Goal: Information Seeking & Learning: Understand process/instructions

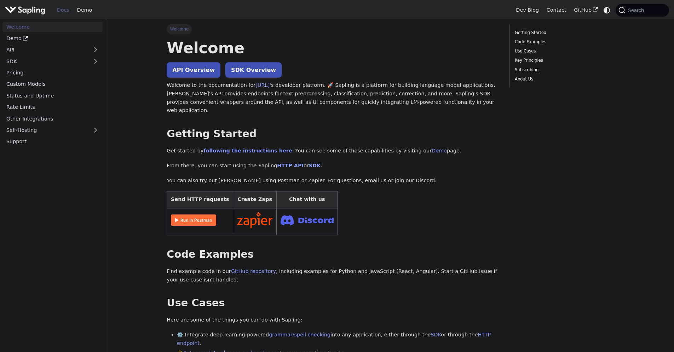
click at [303, 104] on p "Welcome to the documentation for Sapling.ai 's developer platform. 🚀 Sapling is…" at bounding box center [333, 98] width 333 height 34
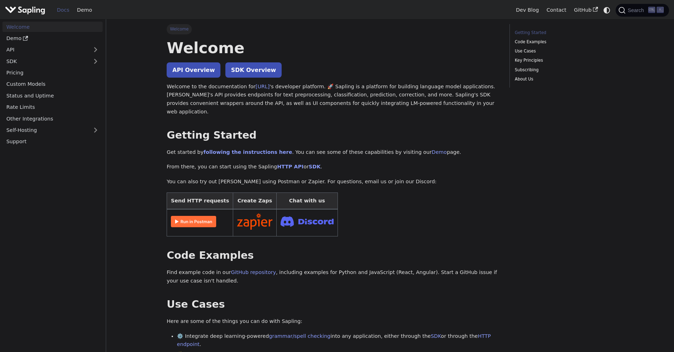
click at [303, 104] on p "Welcome to the documentation for Sapling.ai 's developer platform. 🚀 Sapling is…" at bounding box center [333, 99] width 333 height 34
click at [184, 68] on link "API Overview" at bounding box center [194, 69] width 54 height 15
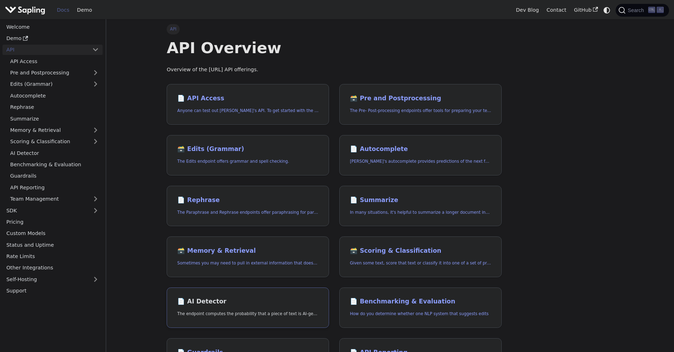
scroll to position [203, 0]
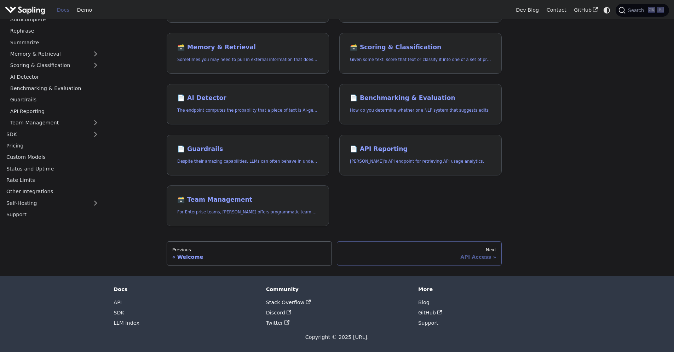
click at [486, 256] on div "API Access" at bounding box center [419, 256] width 154 height 6
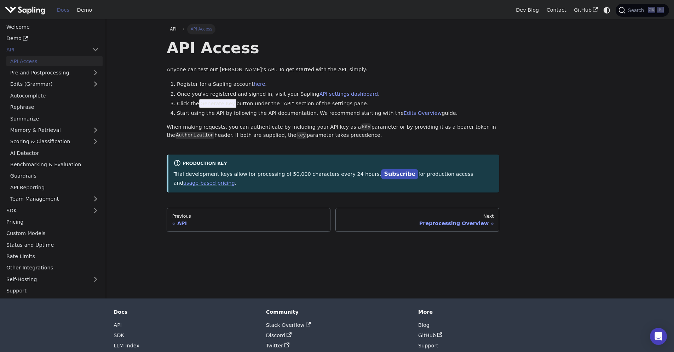
click at [207, 103] on span "Generate Key" at bounding box center [218, 103] width 38 height 8
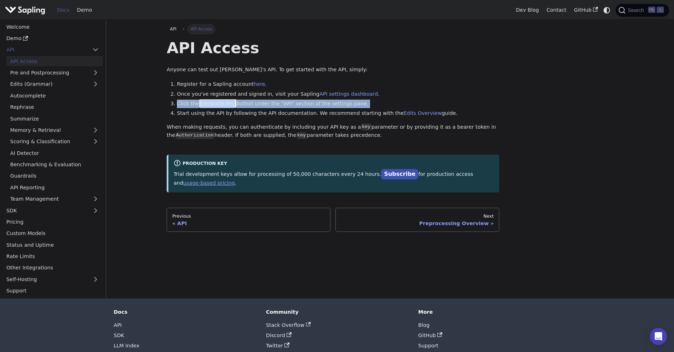
click at [207, 103] on span "Generate Key" at bounding box center [218, 103] width 38 height 8
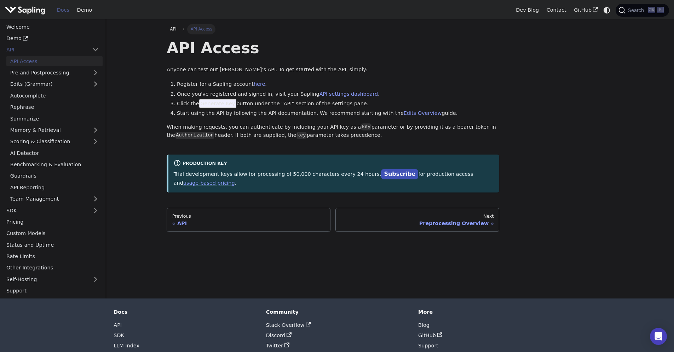
click at [375, 91] on li "Once you've registered and signed in, visit your Sapling API settings dashboard…" at bounding box center [338, 94] width 323 height 8
click at [380, 143] on div "API Access Anyone can test out [PERSON_NAME]'s API. To get started with the API…" at bounding box center [333, 115] width 333 height 154
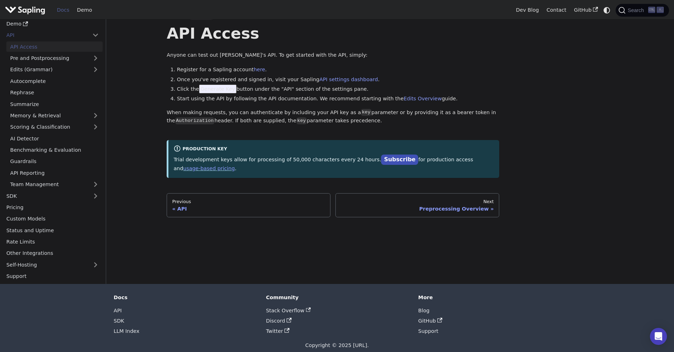
scroll to position [22, 0]
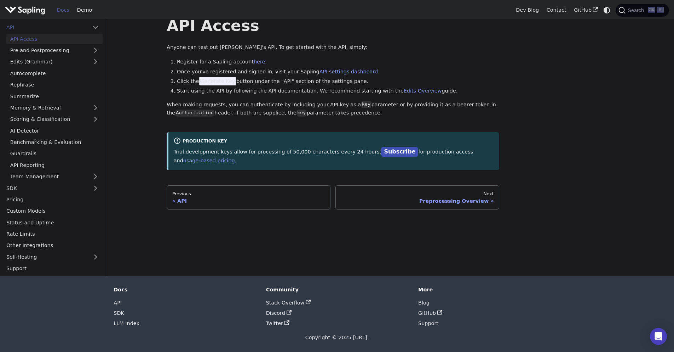
click at [291, 155] on p "Trial development keys allow for processing of 50,000 characters every 24 hours…" at bounding box center [334, 156] width 321 height 18
click at [282, 245] on div "API API Access API Access Anyone can test out Sapling's API. To get started wit…" at bounding box center [390, 136] width 467 height 279
click at [373, 227] on div "API API Access API Access Anyone can test out Sapling's API. To get started wit…" at bounding box center [390, 136] width 467 height 279
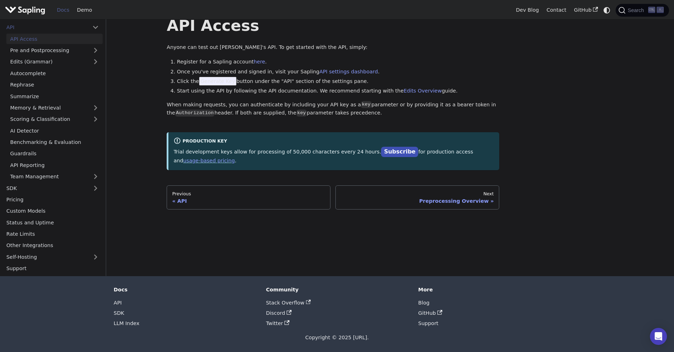
click at [536, 177] on div "API API Access API Access Anyone can test out Sapling's API. To get started wit…" at bounding box center [390, 105] width 457 height 207
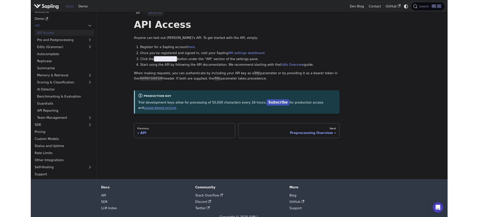
scroll to position [0, 0]
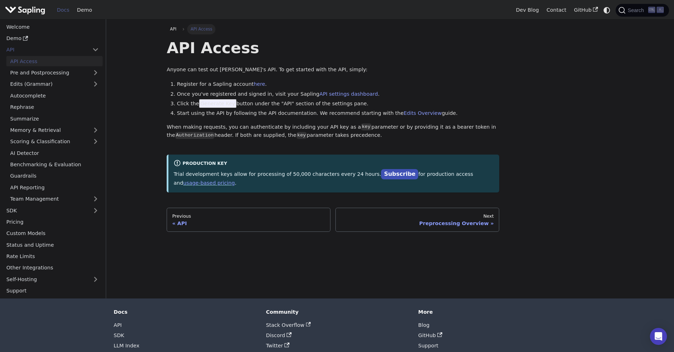
click at [541, 197] on div "API API Access API Access Anyone can test out Sapling's API. To get started wit…" at bounding box center [390, 127] width 457 height 207
click at [542, 198] on div "API API Access API Access Anyone can test out Sapling's API. To get started wit…" at bounding box center [390, 127] width 457 height 207
click at [405, 89] on ol "Register for a Sapling account here . Once you've registered and signed in, vis…" at bounding box center [333, 99] width 333 height 38
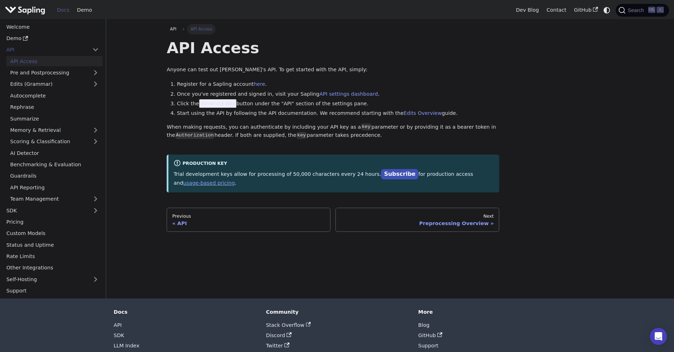
click at [405, 89] on ol "Register for a Sapling account here . Once you've registered and signed in, vis…" at bounding box center [333, 99] width 333 height 38
click at [169, 103] on ol "Register for a Sapling account here . Once you've registered and signed in, vis…" at bounding box center [333, 99] width 333 height 38
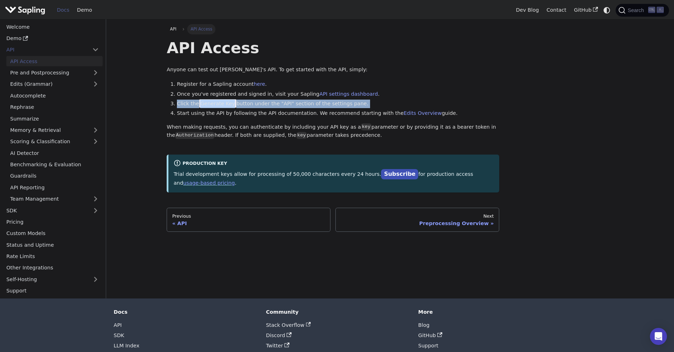
click at [169, 103] on ol "Register for a Sapling account here . Once you've registered and signed in, vis…" at bounding box center [333, 99] width 333 height 38
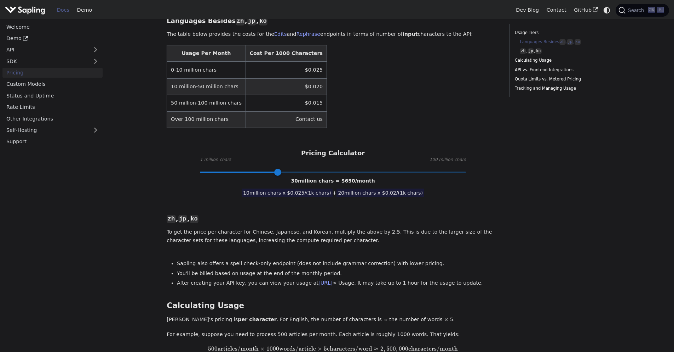
scroll to position [255, 0]
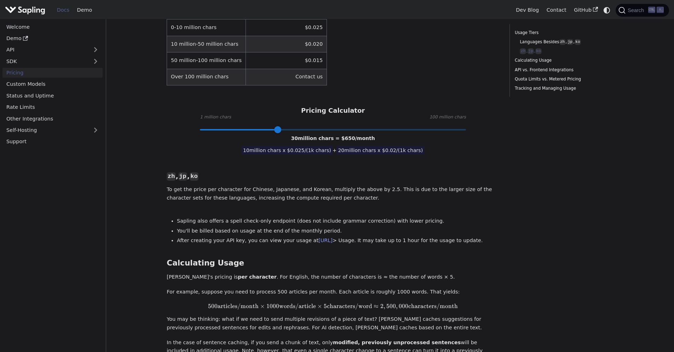
click at [314, 217] on li "Sapling also offers a spell check-only endpoint (does not include grammar corre…" at bounding box center [338, 221] width 323 height 8
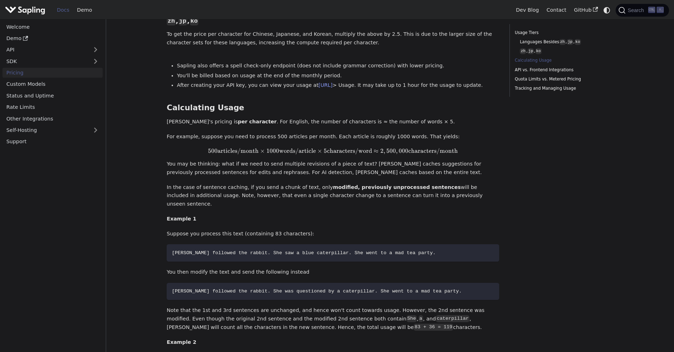
scroll to position [425, 0]
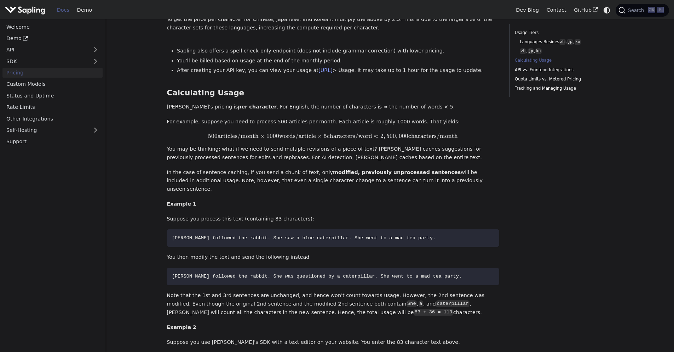
click at [389, 171] on p "In the case of sentence caching, if you send a chunk of text, only modified, pr…" at bounding box center [333, 180] width 333 height 25
click at [397, 196] on div "Languages Besides zh , jp , ko ​ The table below provides the costs for the Edi…" at bounding box center [333, 85] width 333 height 579
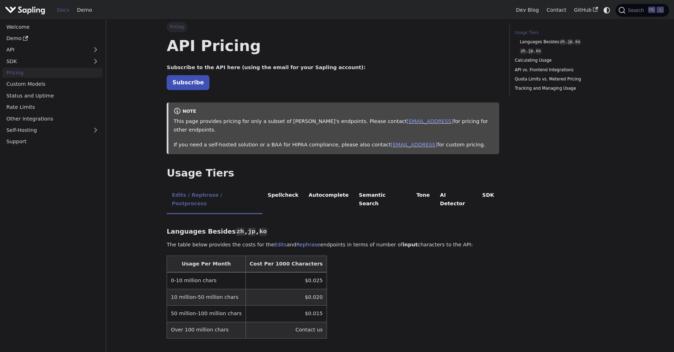
scroll to position [0, 0]
